Goal: Task Accomplishment & Management: Complete application form

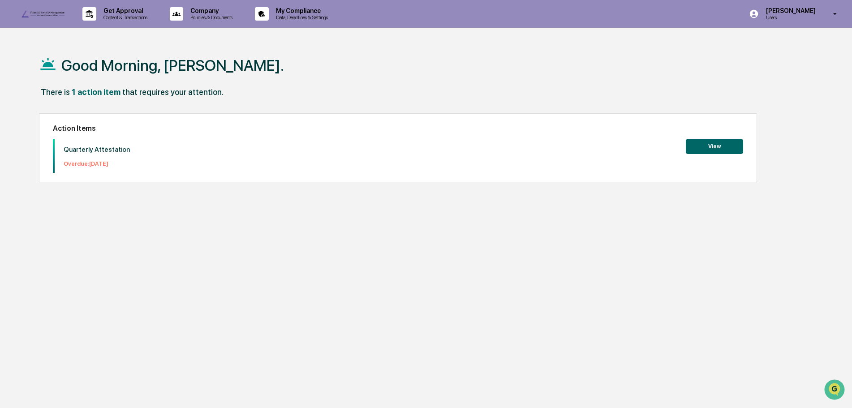
click at [722, 148] on button "View" at bounding box center [714, 146] width 57 height 15
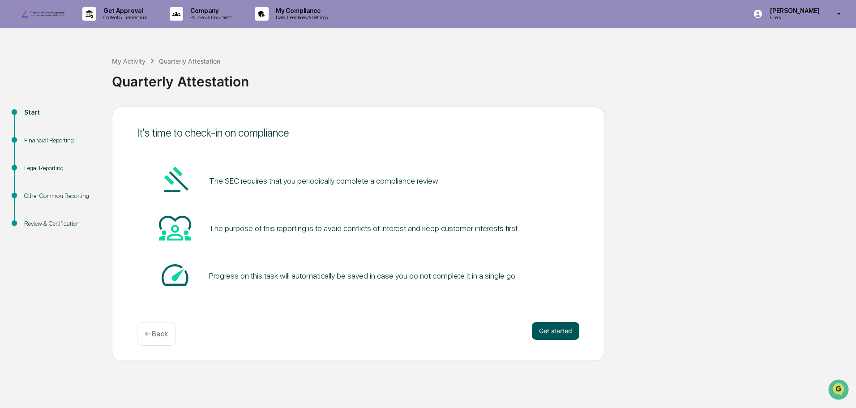
click at [555, 340] on button "Get started" at bounding box center [555, 331] width 47 height 18
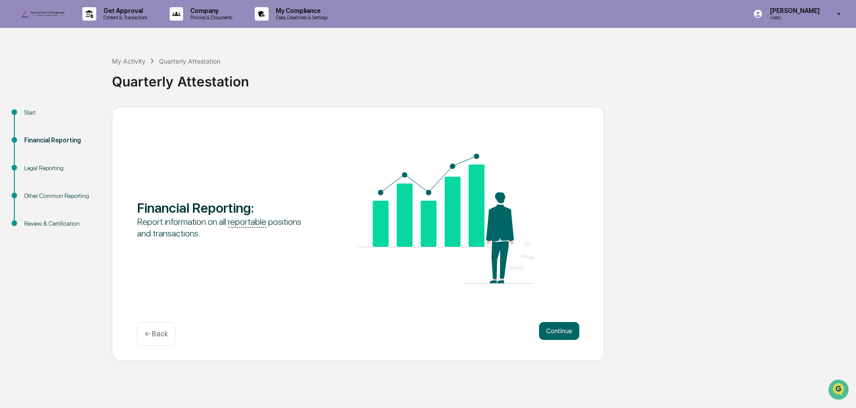
click at [555, 340] on button "Continue" at bounding box center [559, 331] width 40 height 18
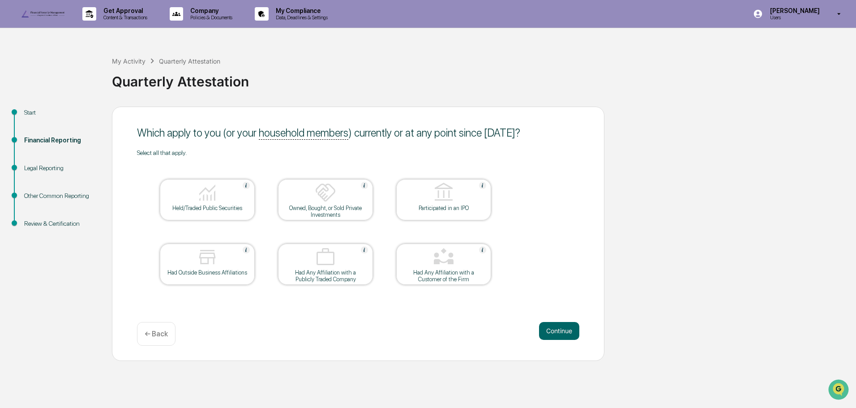
click at [555, 340] on button "Continue" at bounding box center [559, 331] width 40 height 18
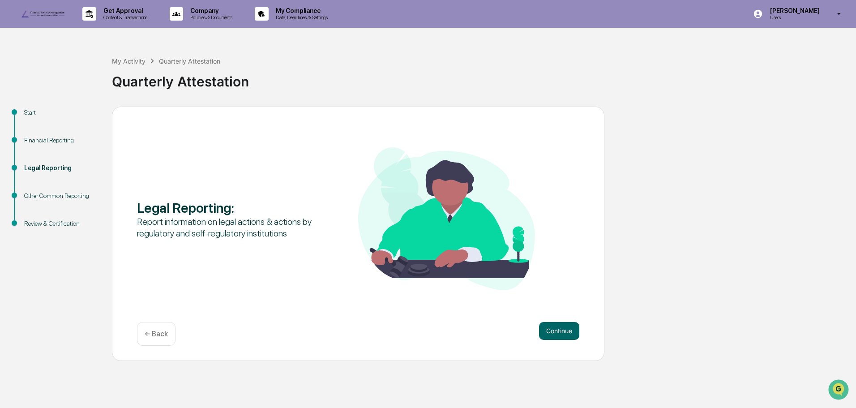
click at [555, 340] on button "Continue" at bounding box center [559, 331] width 40 height 18
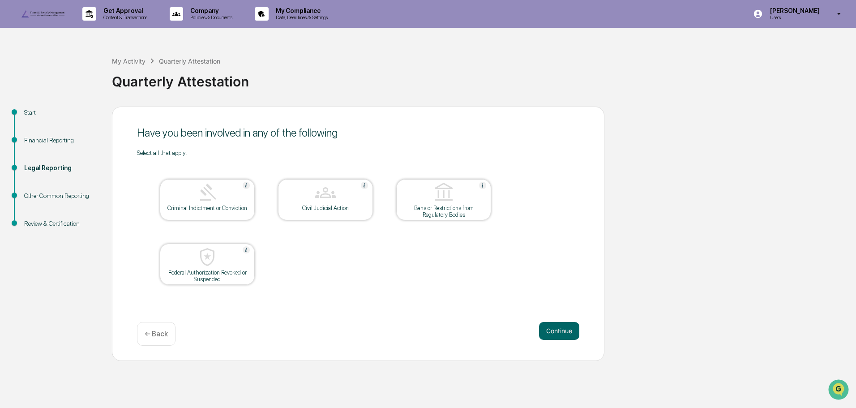
click at [555, 340] on button "Continue" at bounding box center [559, 331] width 40 height 18
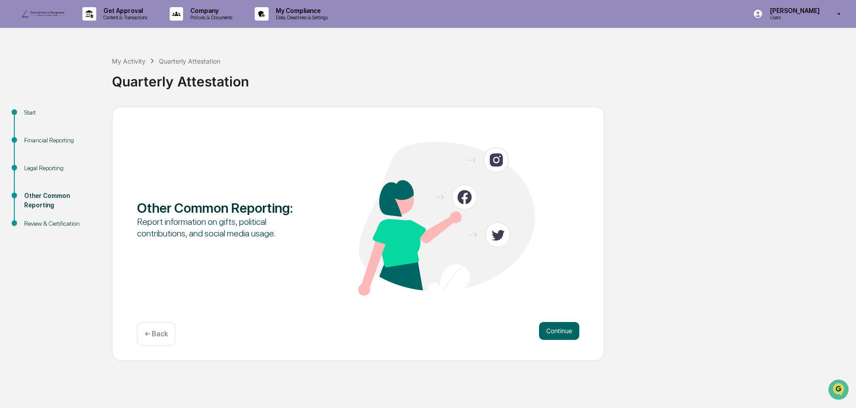
click at [555, 340] on button "Continue" at bounding box center [559, 331] width 40 height 18
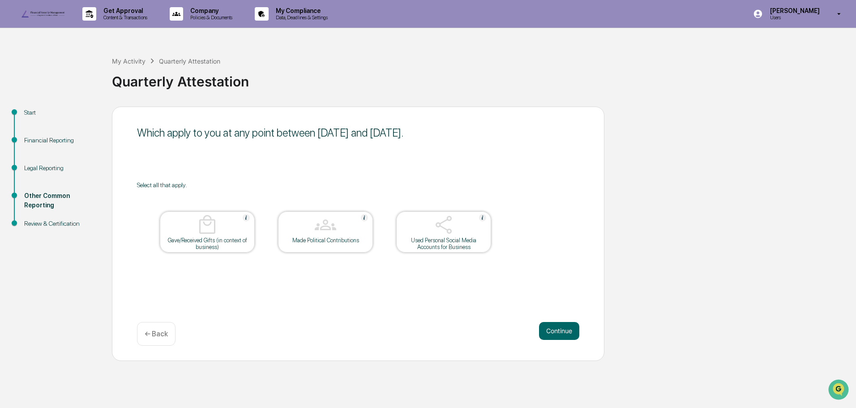
click at [555, 340] on button "Continue" at bounding box center [559, 331] width 40 height 18
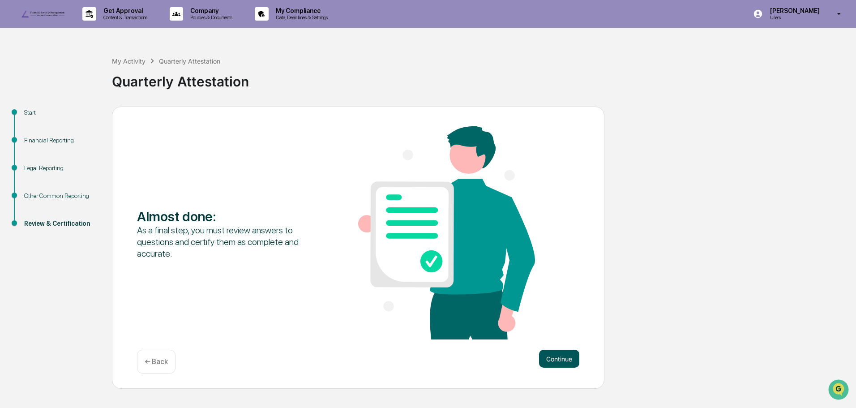
click at [555, 368] on button "Continue" at bounding box center [559, 359] width 40 height 18
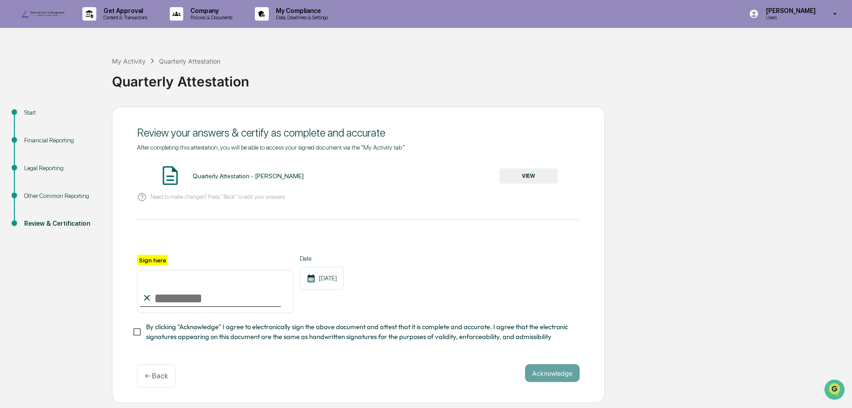
click at [175, 313] on input "Sign here" at bounding box center [215, 291] width 156 height 43
type input "**********"
click at [542, 382] on button "Acknowledge" at bounding box center [552, 373] width 55 height 18
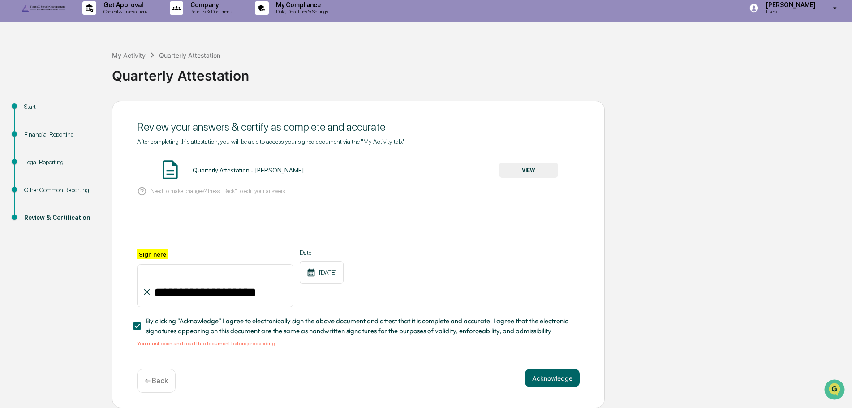
scroll to position [26, 0]
click at [558, 378] on button "Acknowledge" at bounding box center [552, 378] width 55 height 18
click at [209, 330] on span "By clicking "Acknowledge" I agree to electronically sign the above document and…" at bounding box center [359, 326] width 426 height 20
click at [206, 167] on div "Quarterly Attestation - [PERSON_NAME]" at bounding box center [248, 170] width 111 height 7
click at [539, 167] on button "VIEW" at bounding box center [528, 170] width 58 height 15
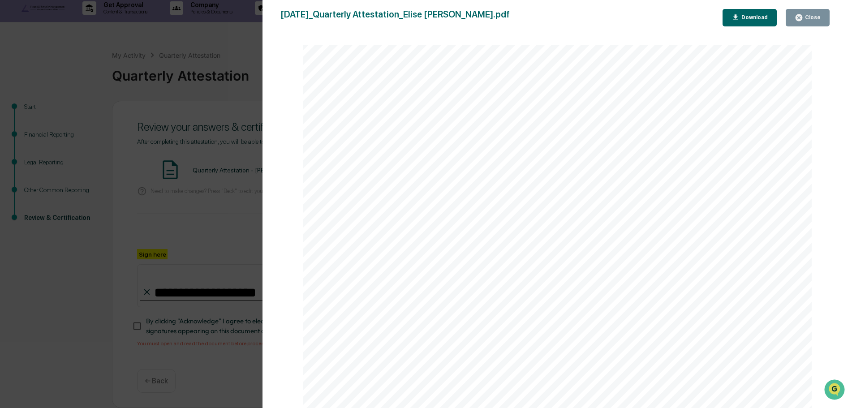
scroll to position [2626, 0]
click at [805, 15] on div "Close" at bounding box center [811, 17] width 17 height 6
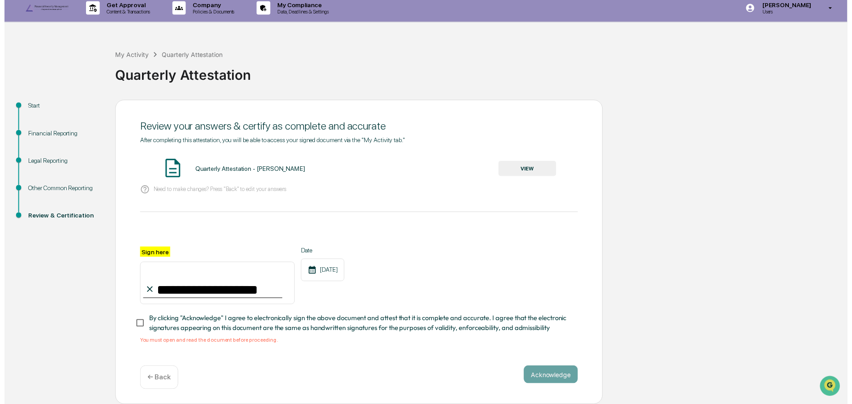
scroll to position [26, 0]
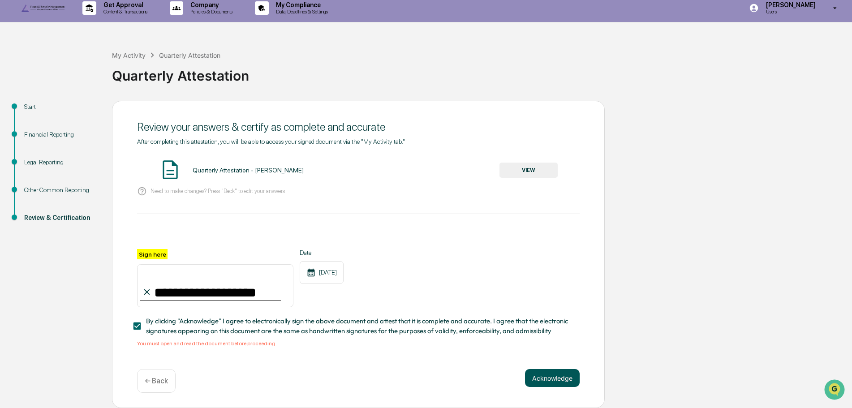
click at [548, 379] on button "Acknowledge" at bounding box center [552, 378] width 55 height 18
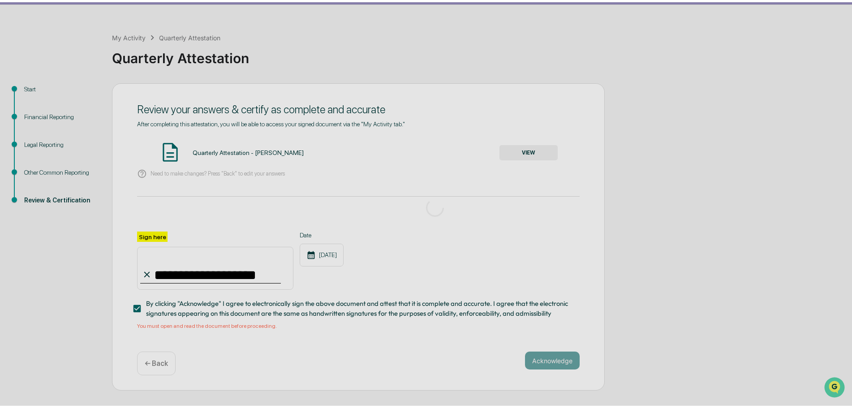
scroll to position [0, 0]
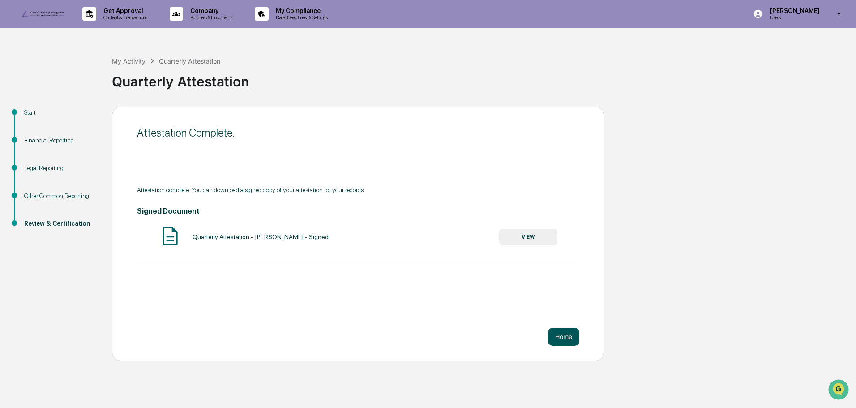
click at [566, 346] on button "Home" at bounding box center [563, 337] width 31 height 18
